Goal: Task Accomplishment & Management: Manage account settings

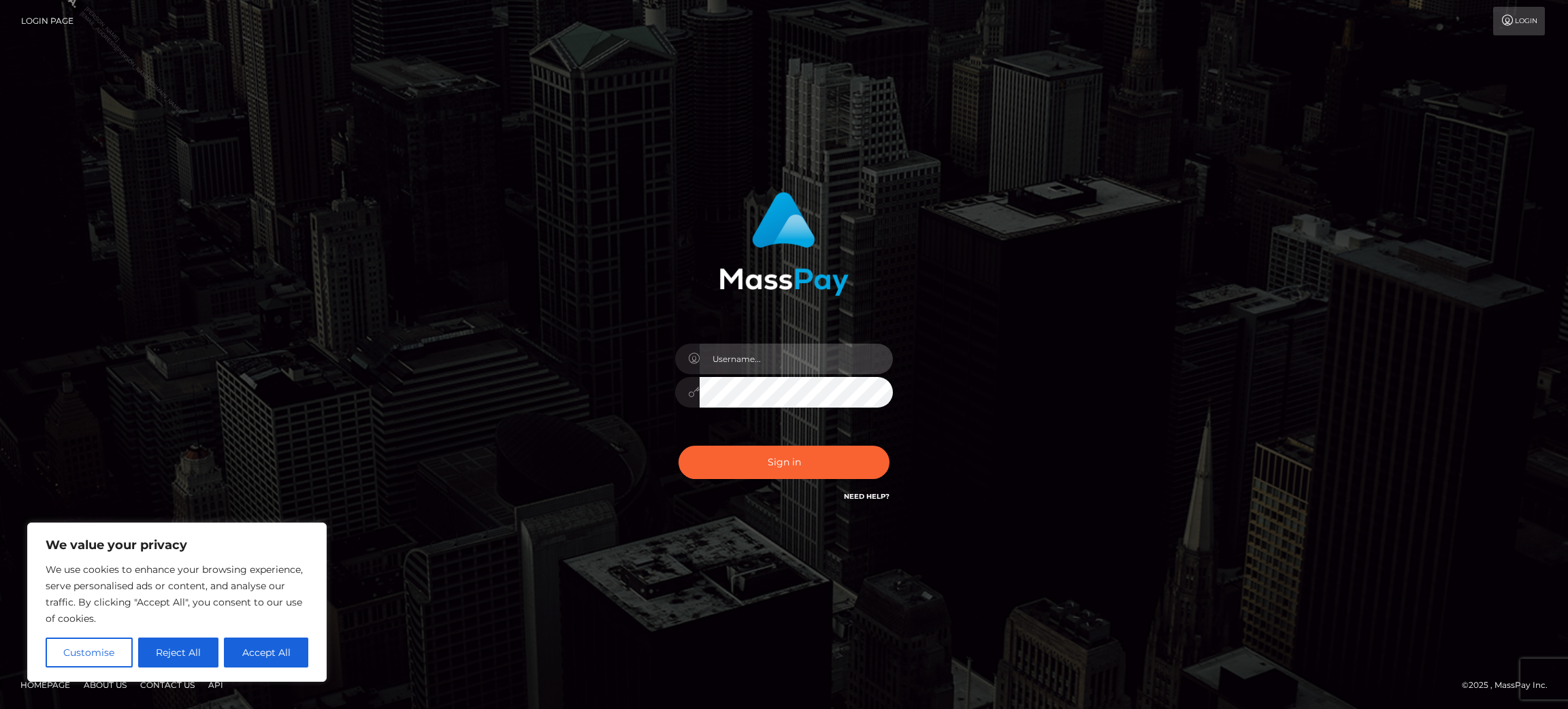
type input "[PERSON_NAME].ACE"
click at [771, 479] on div "Sign in Need Help?" at bounding box center [783, 468] width 238 height 60
click at [793, 467] on button "Sign in" at bounding box center [783, 461] width 211 height 34
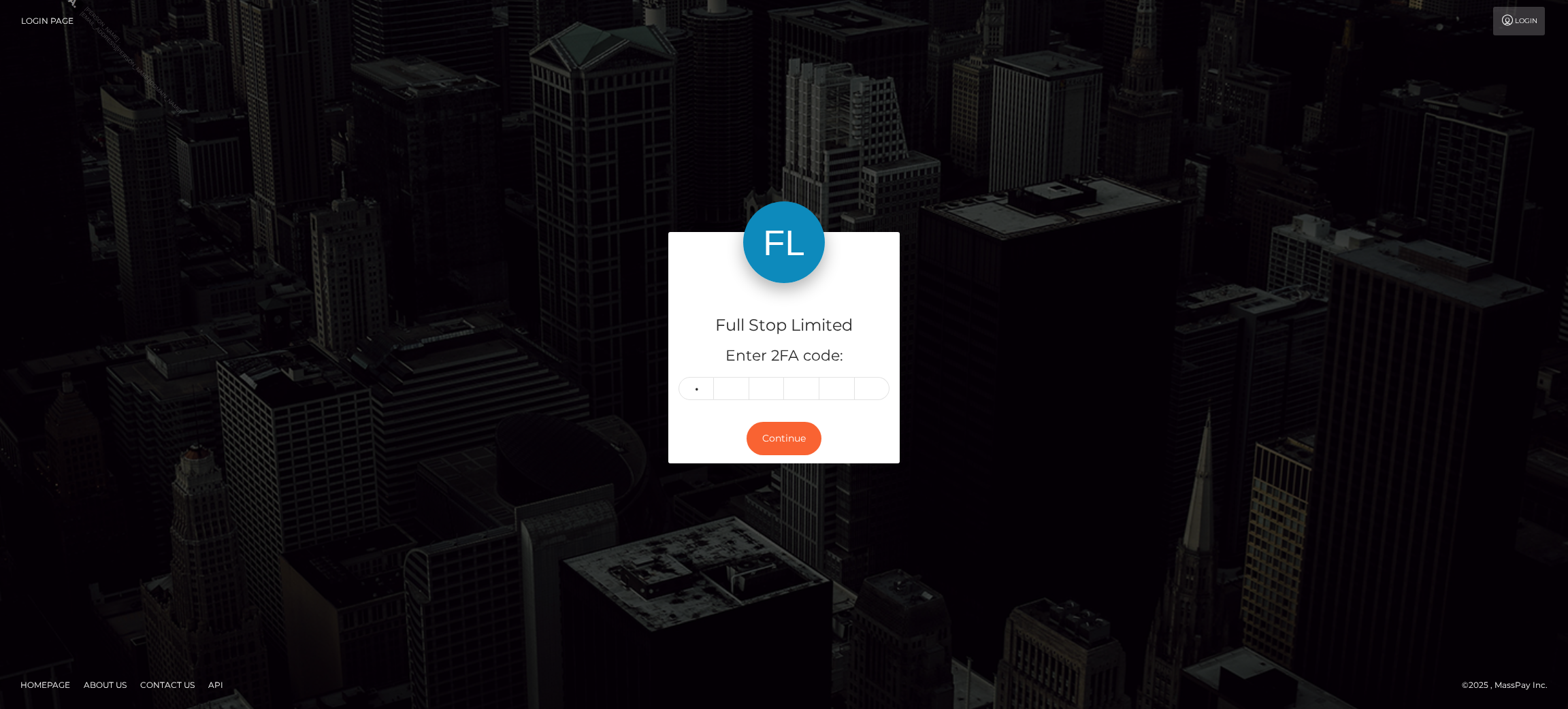
type input "5"
type input "2"
type input "0"
type input "3"
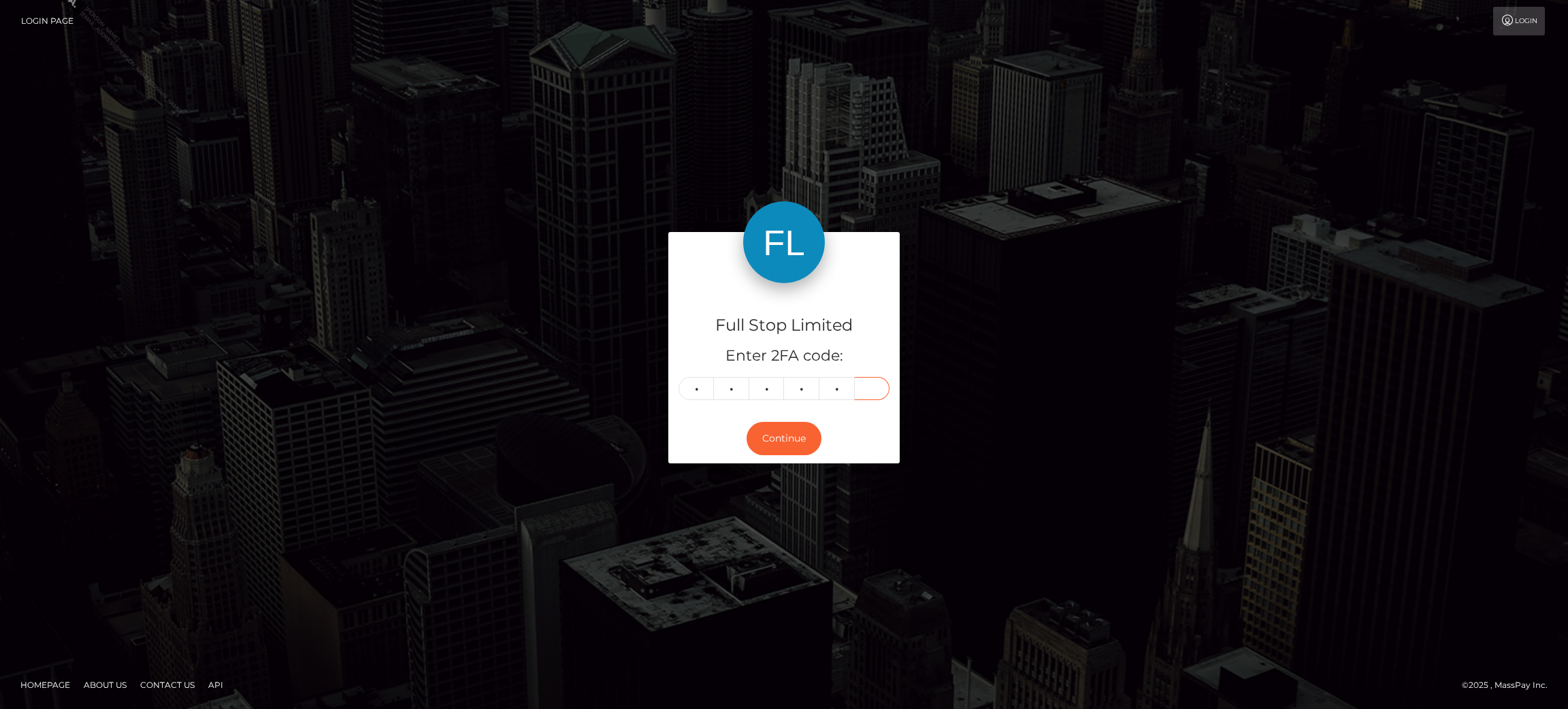
type input "3"
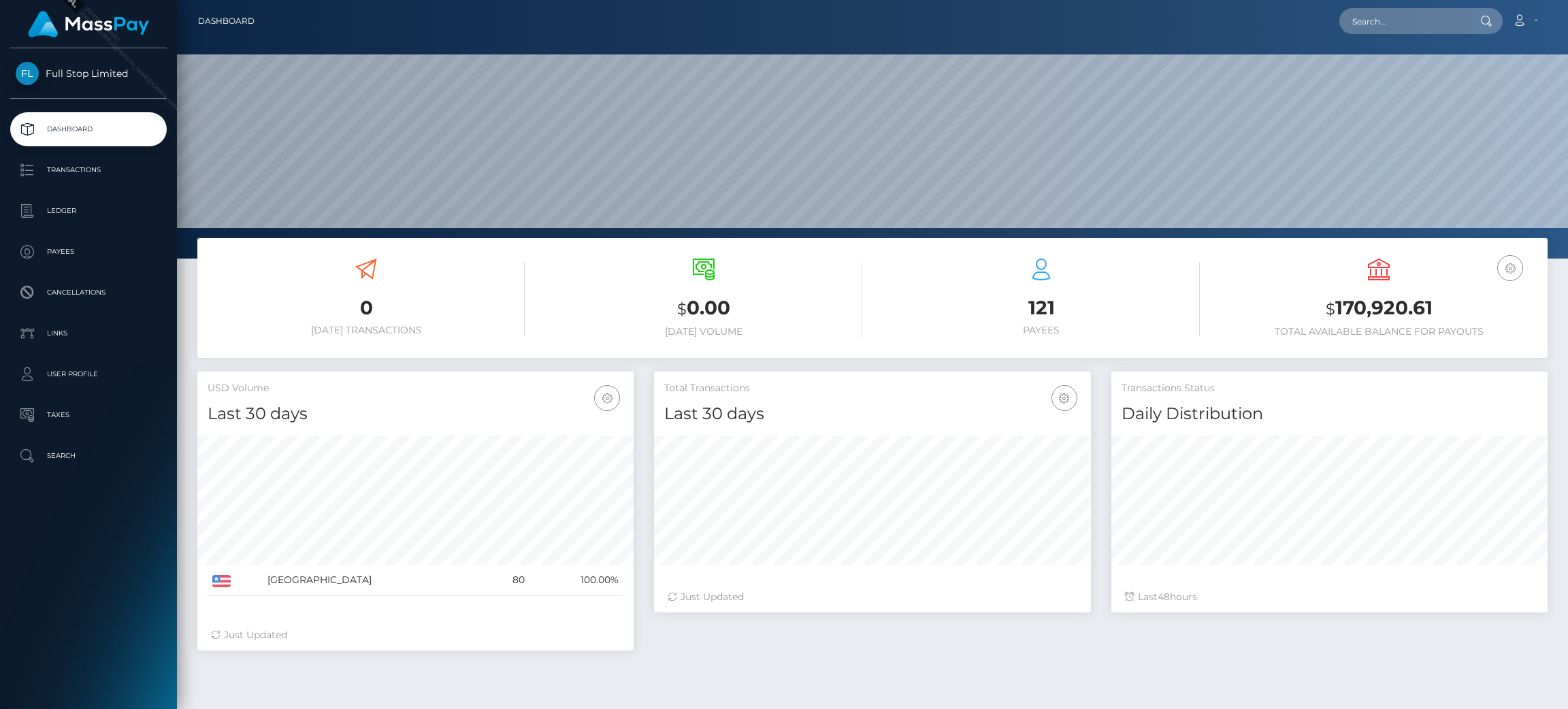
scroll to position [241, 436]
drag, startPoint x: 1435, startPoint y: 308, endPoint x: 1340, endPoint y: 315, distance: 95.3
click at [1338, 315] on h3 "$ 170,920.61" at bounding box center [1378, 309] width 317 height 28
copy h3 "170,920.61"
